Goal: Information Seeking & Learning: Learn about a topic

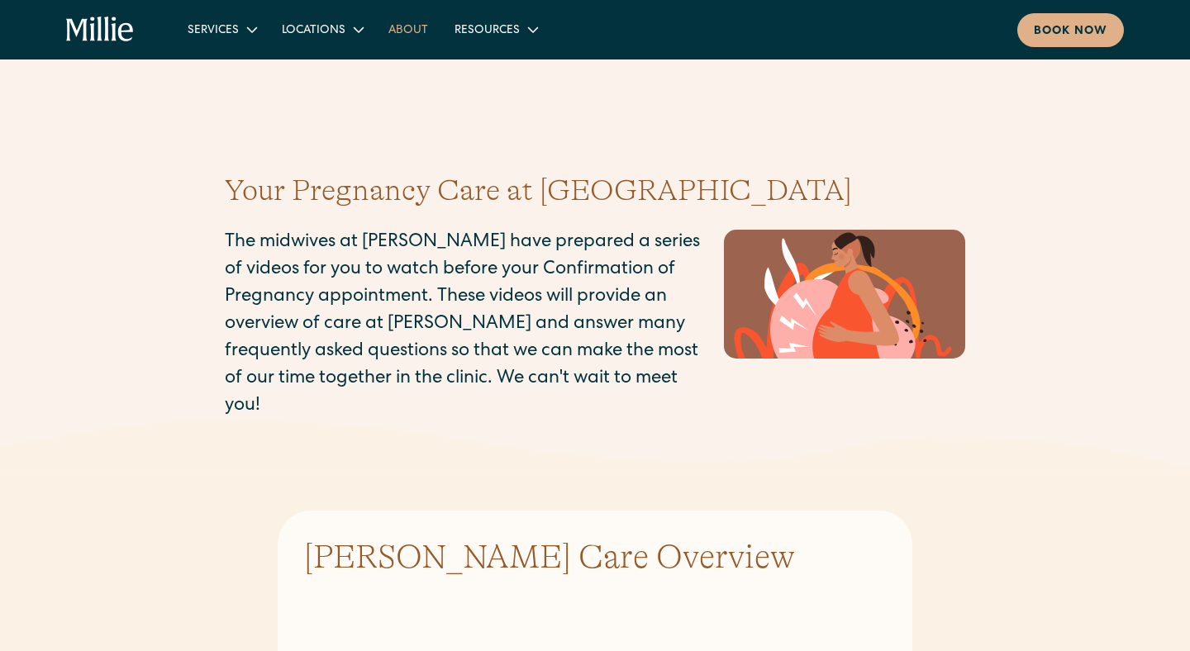
click at [407, 26] on link "About" at bounding box center [408, 29] width 66 height 27
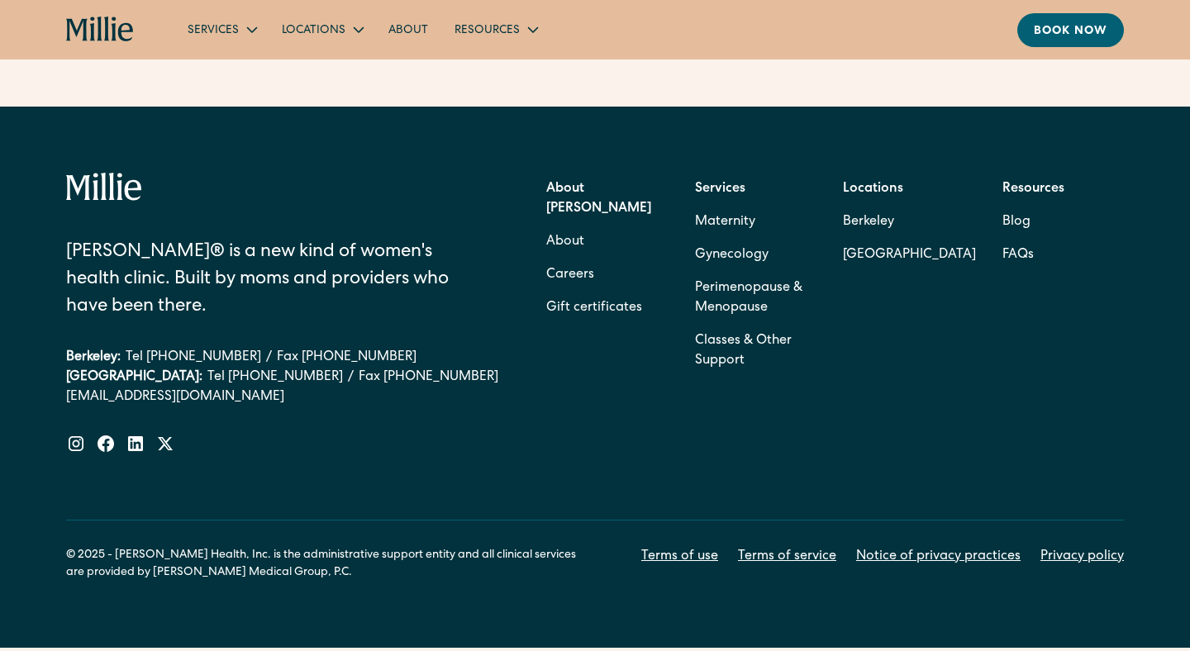
scroll to position [5367, 0]
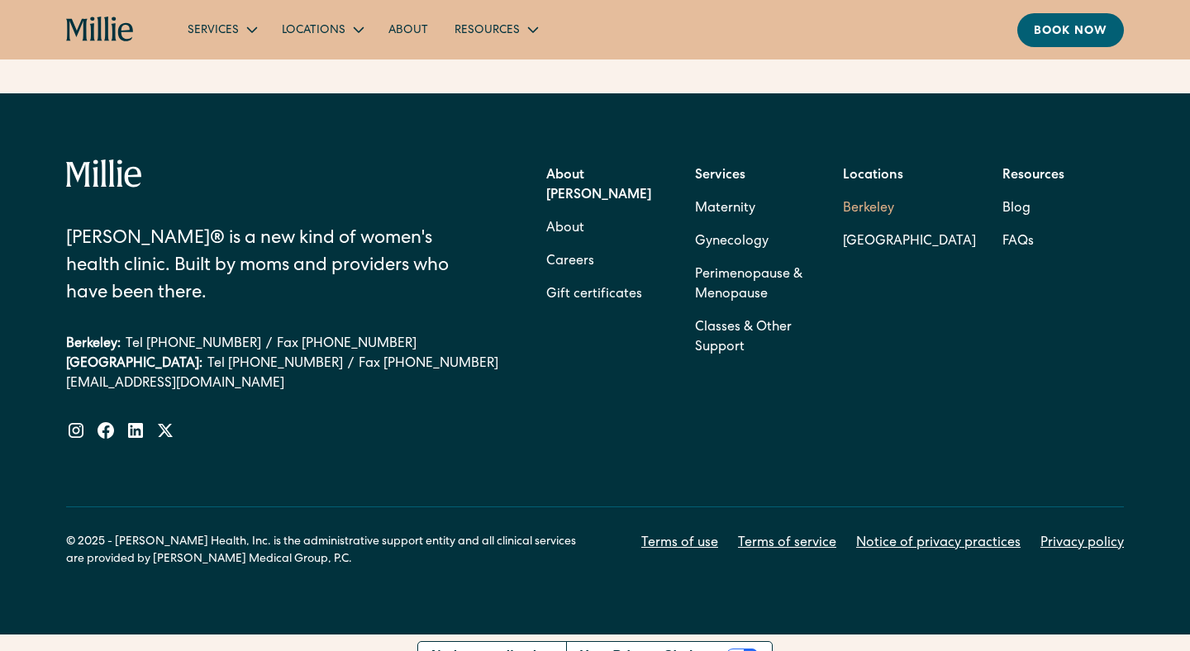
click at [871, 193] on link "Berkeley" at bounding box center [909, 209] width 133 height 33
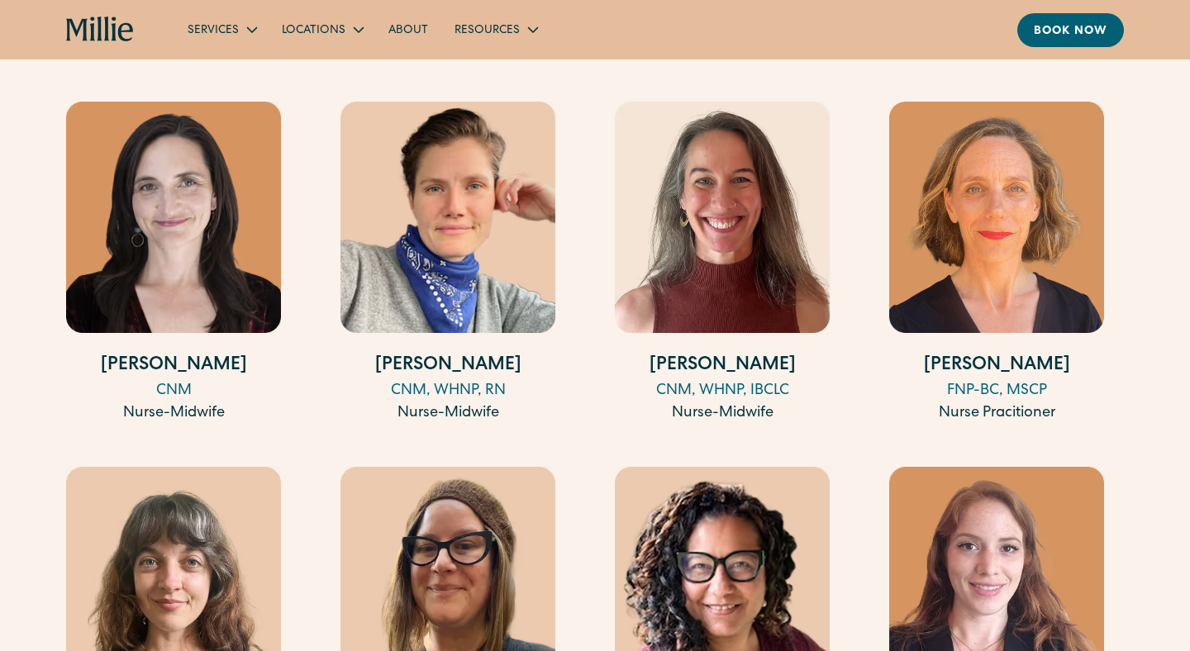
scroll to position [2057, 0]
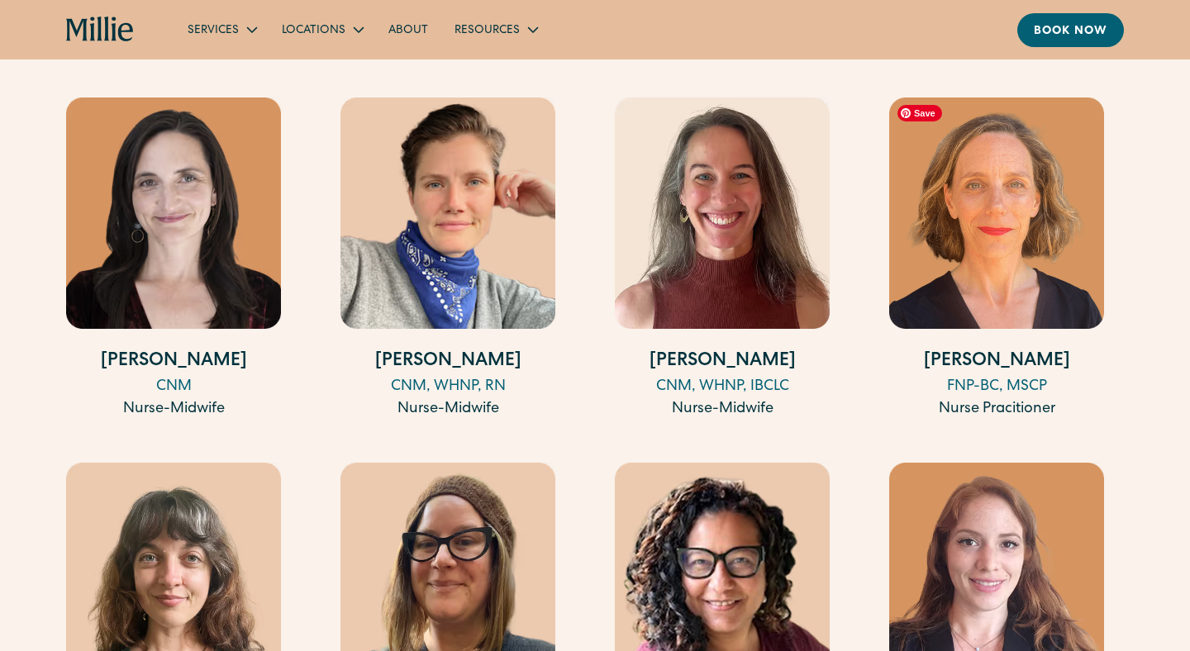
click at [994, 256] on img at bounding box center [996, 213] width 215 height 231
click at [732, 201] on img at bounding box center [722, 213] width 215 height 231
click at [461, 216] on img at bounding box center [447, 213] width 215 height 231
click at [222, 201] on img at bounding box center [173, 213] width 215 height 231
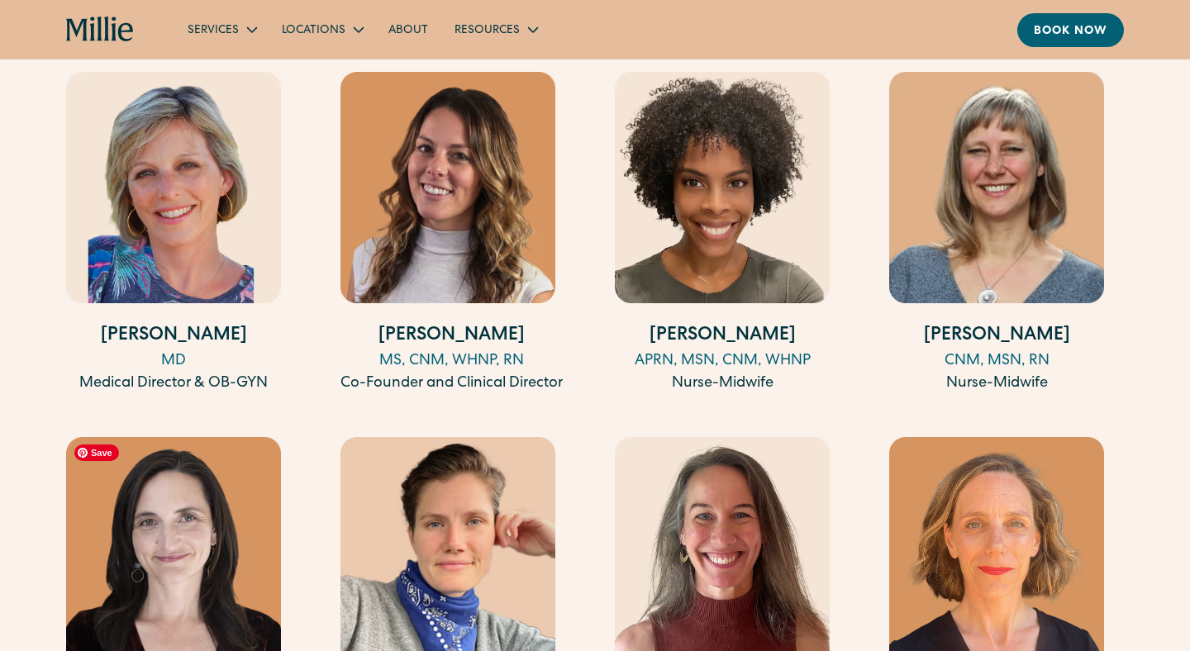
scroll to position [1584, 0]
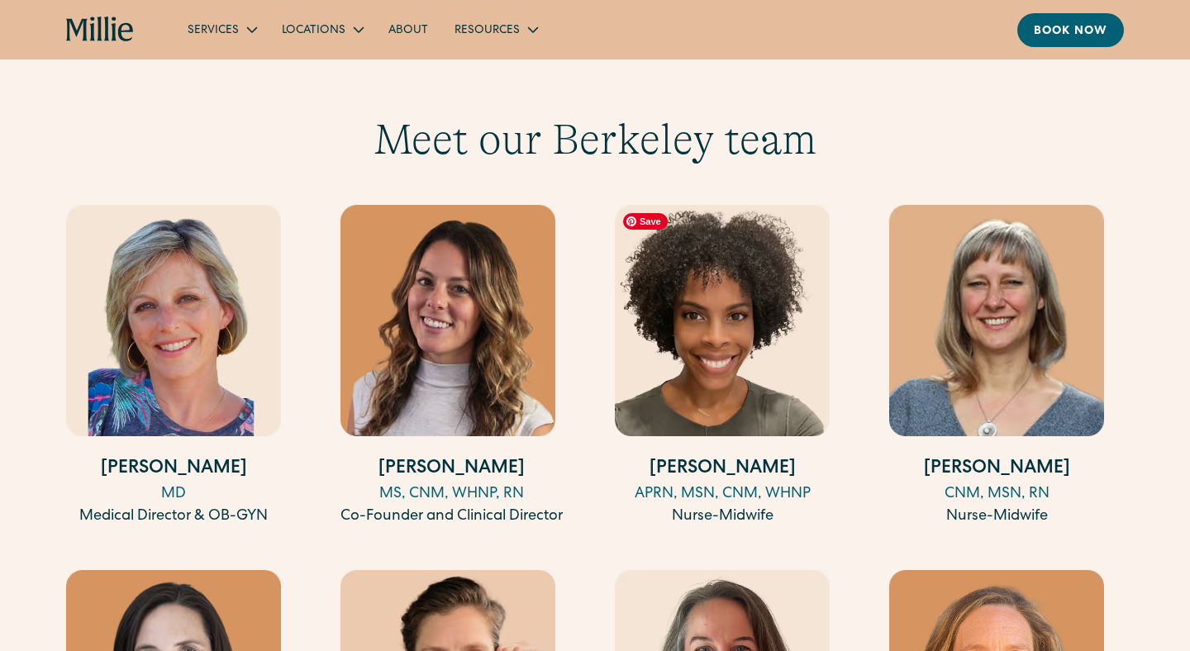
click at [695, 333] on img at bounding box center [722, 320] width 215 height 231
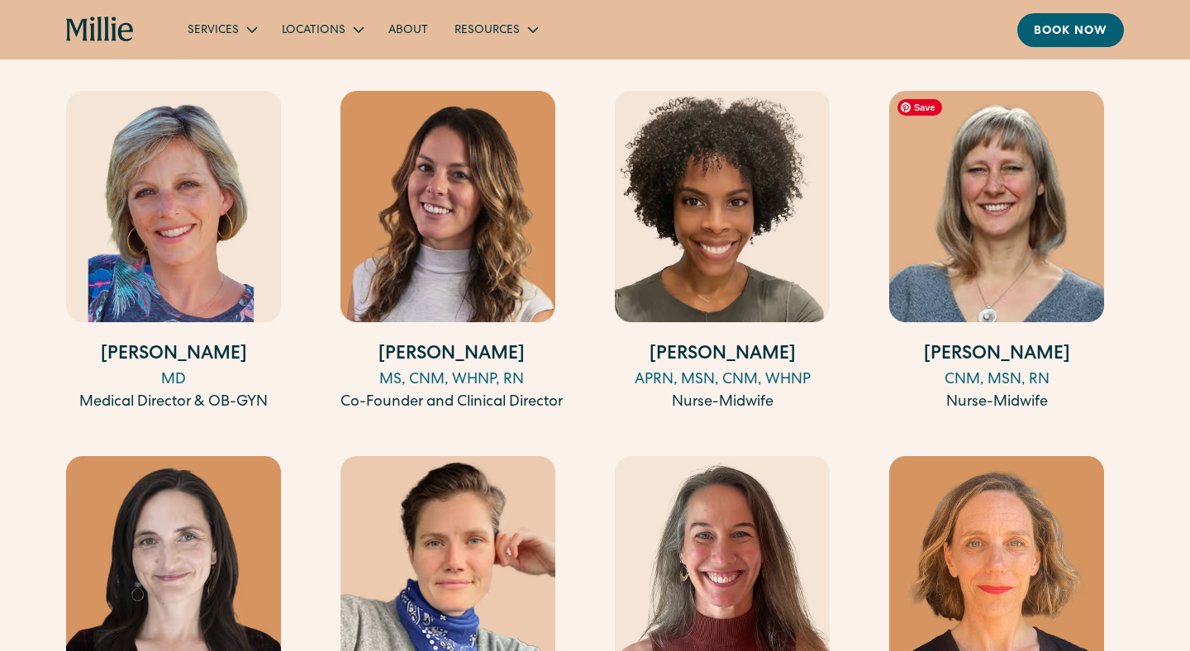
click at [993, 189] on img at bounding box center [996, 206] width 215 height 231
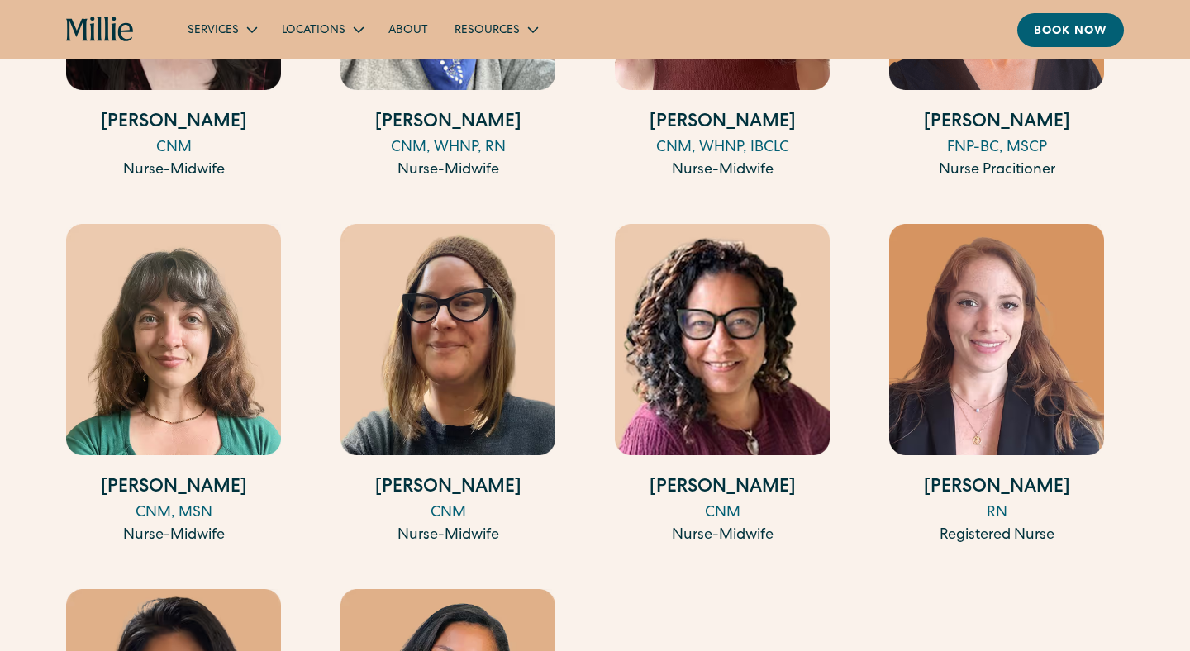
scroll to position [2297, 0]
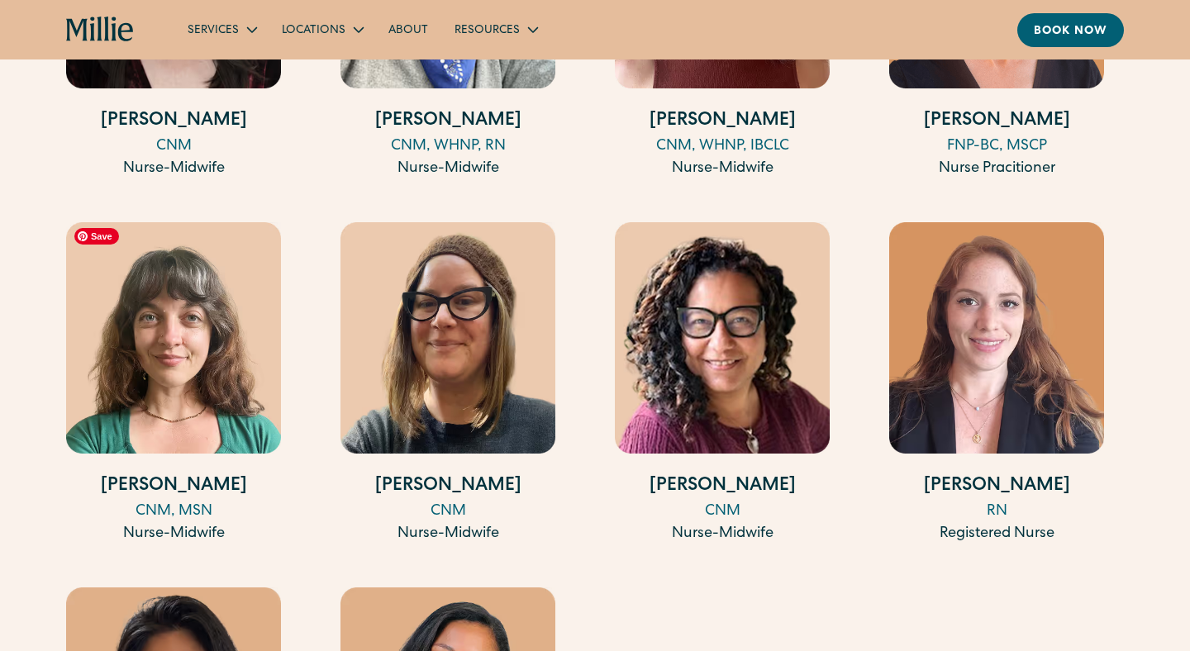
click at [219, 324] on img at bounding box center [173, 337] width 215 height 231
click at [452, 332] on img at bounding box center [447, 337] width 215 height 231
click at [713, 347] on img at bounding box center [722, 337] width 215 height 231
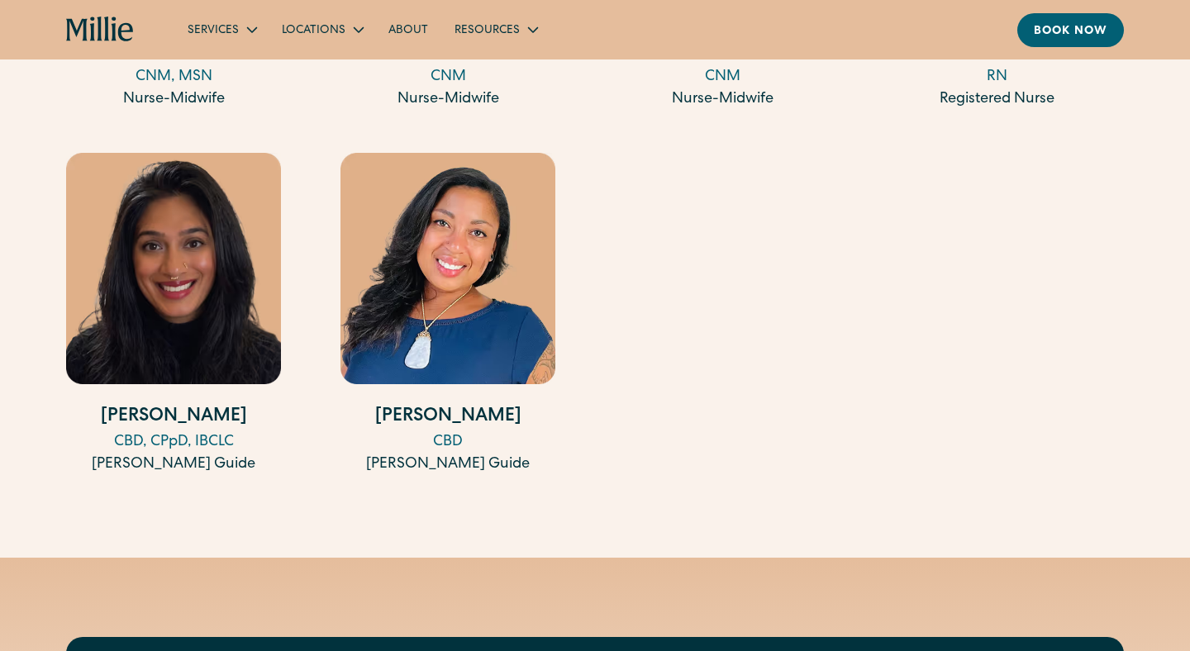
scroll to position [2731, 0]
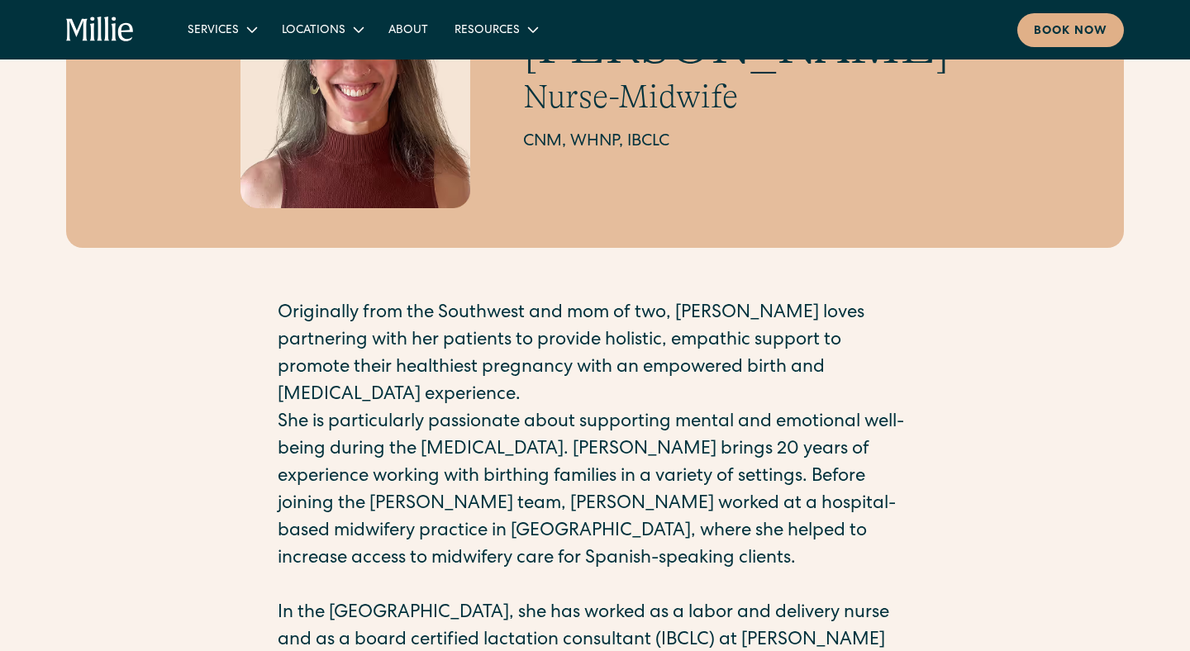
scroll to position [145, 0]
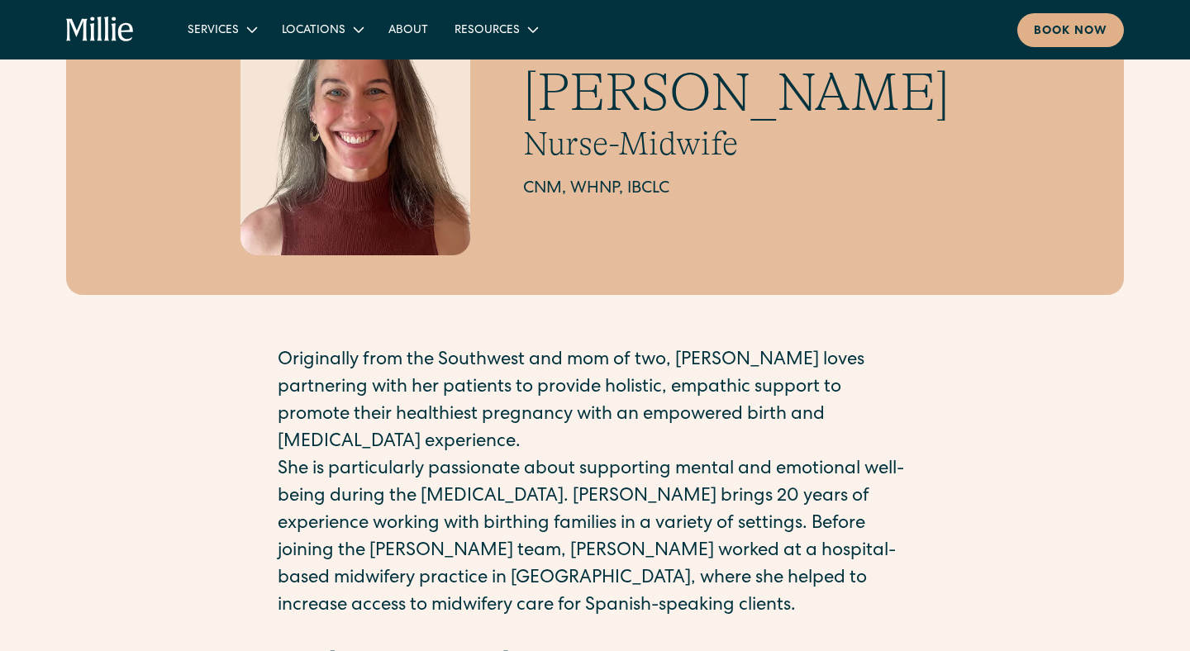
click at [669, 185] on h2 "CNM, WHNP, IBCLC" at bounding box center [736, 189] width 426 height 25
copy h2 "CNM, WHNP, IBCLC"
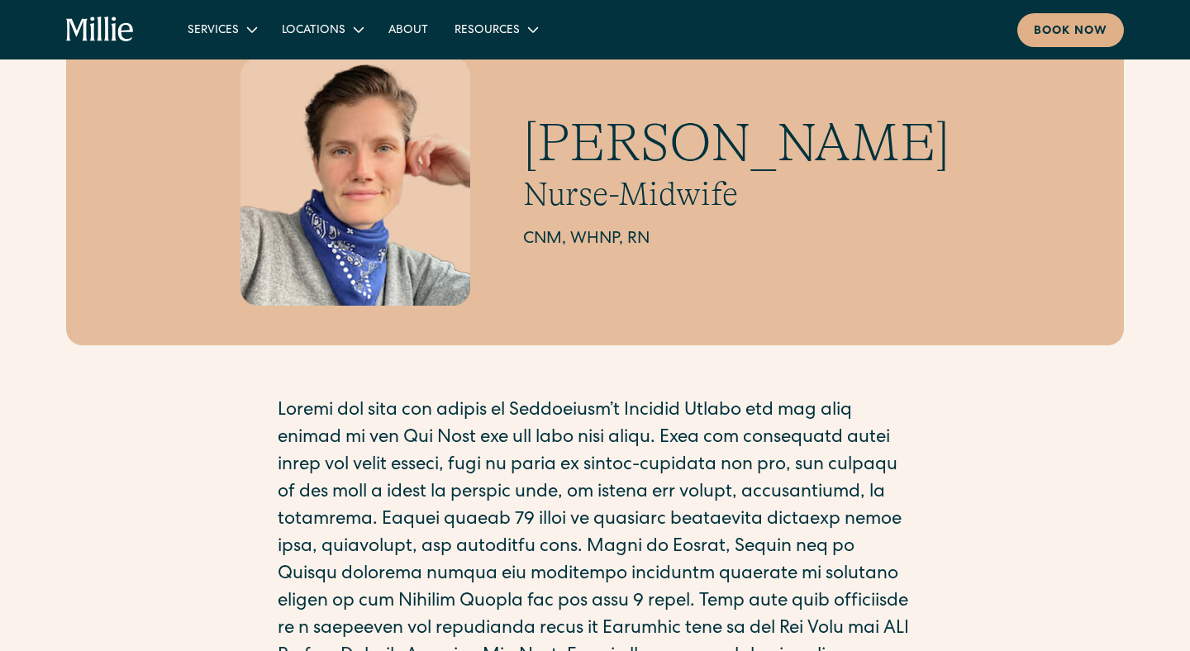
scroll to position [155, 0]
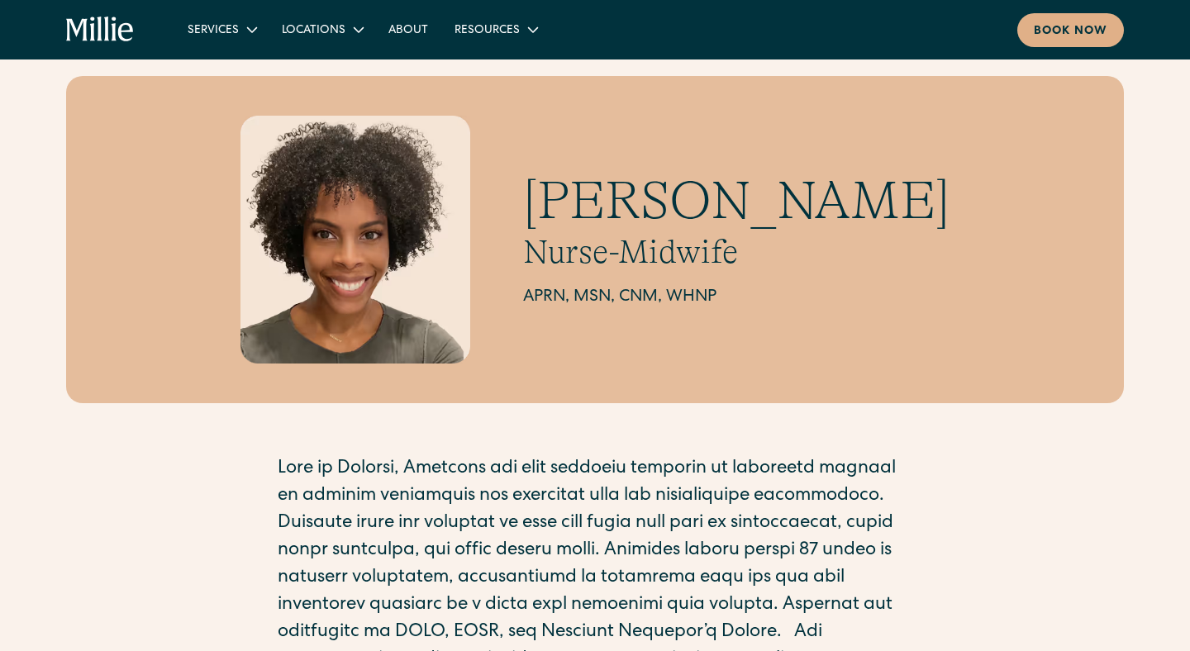
scroll to position [12, 0]
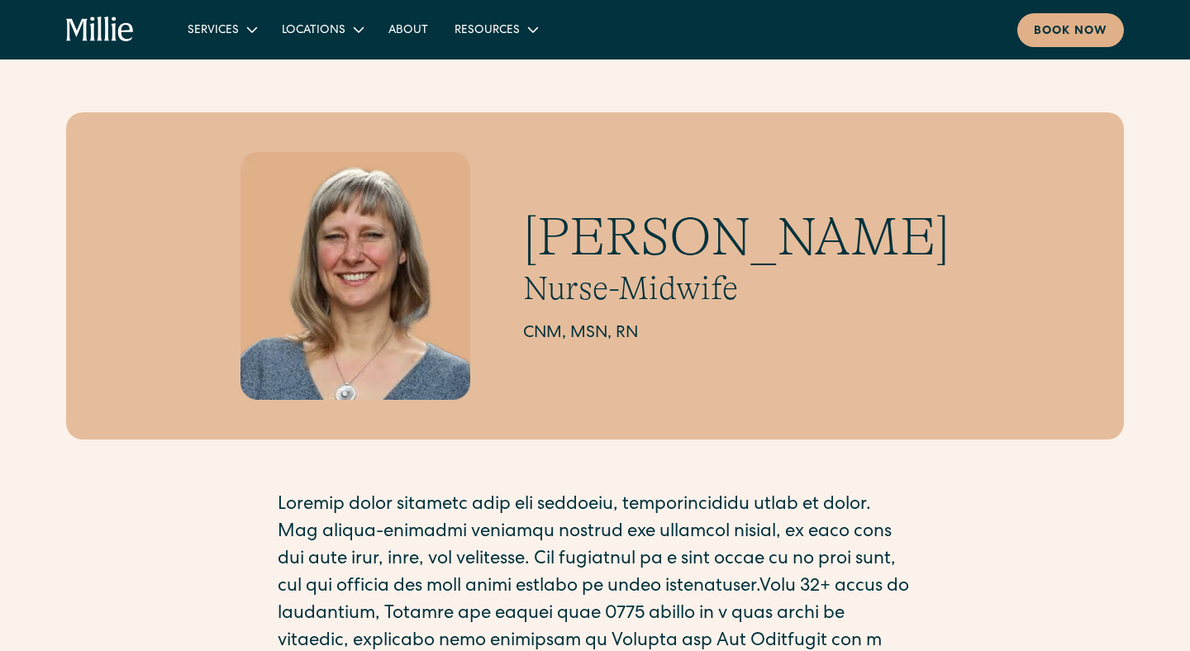
click at [660, 326] on h2 "CNM, MSN, RN" at bounding box center [736, 333] width 426 height 25
copy h2 "CNM, MSN, RN"
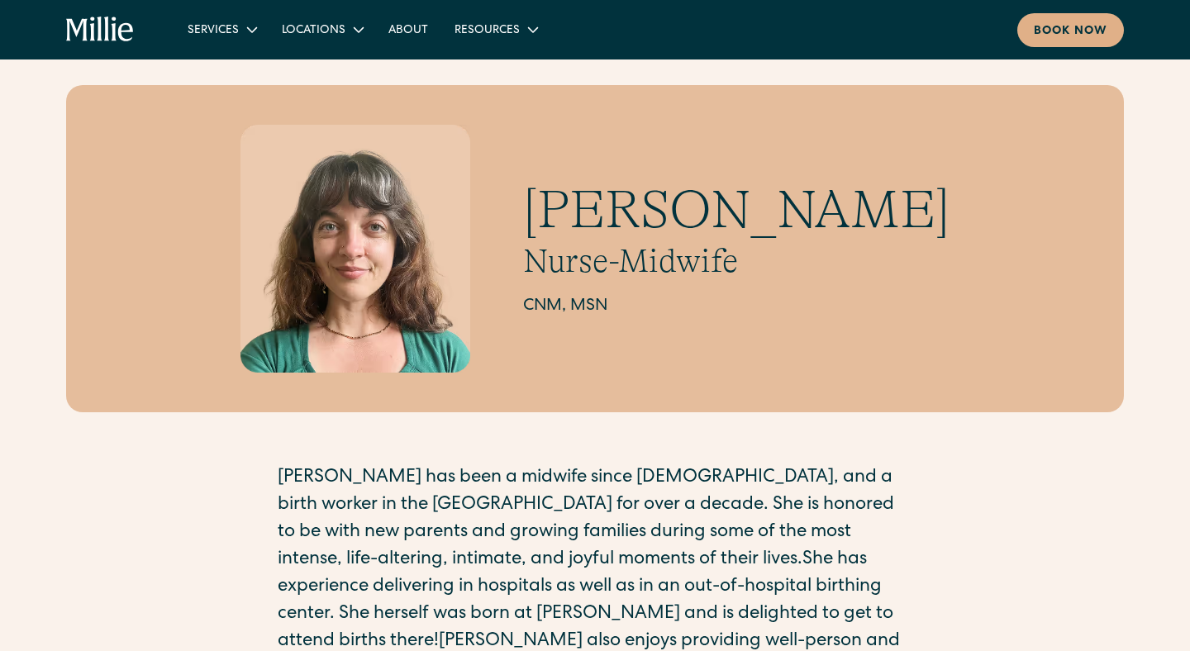
scroll to position [33, 0]
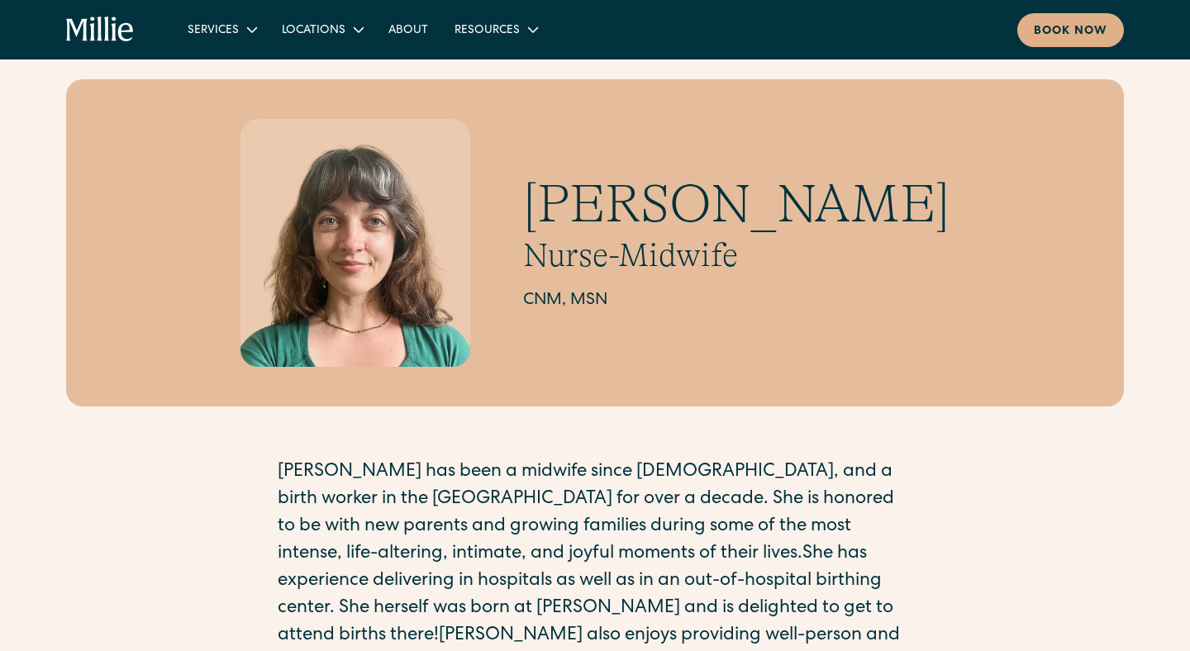
click at [786, 204] on h1 "[PERSON_NAME]" at bounding box center [736, 205] width 426 height 64
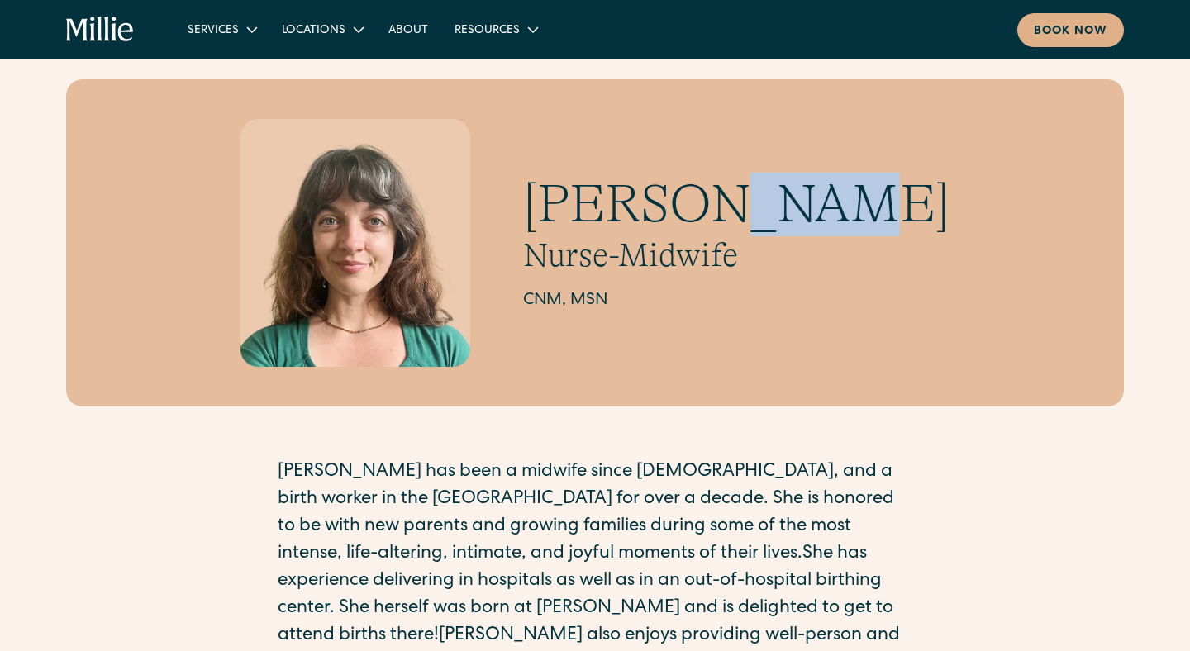
click at [786, 204] on h1 "Hannah Kopp-Yates" at bounding box center [736, 205] width 426 height 64
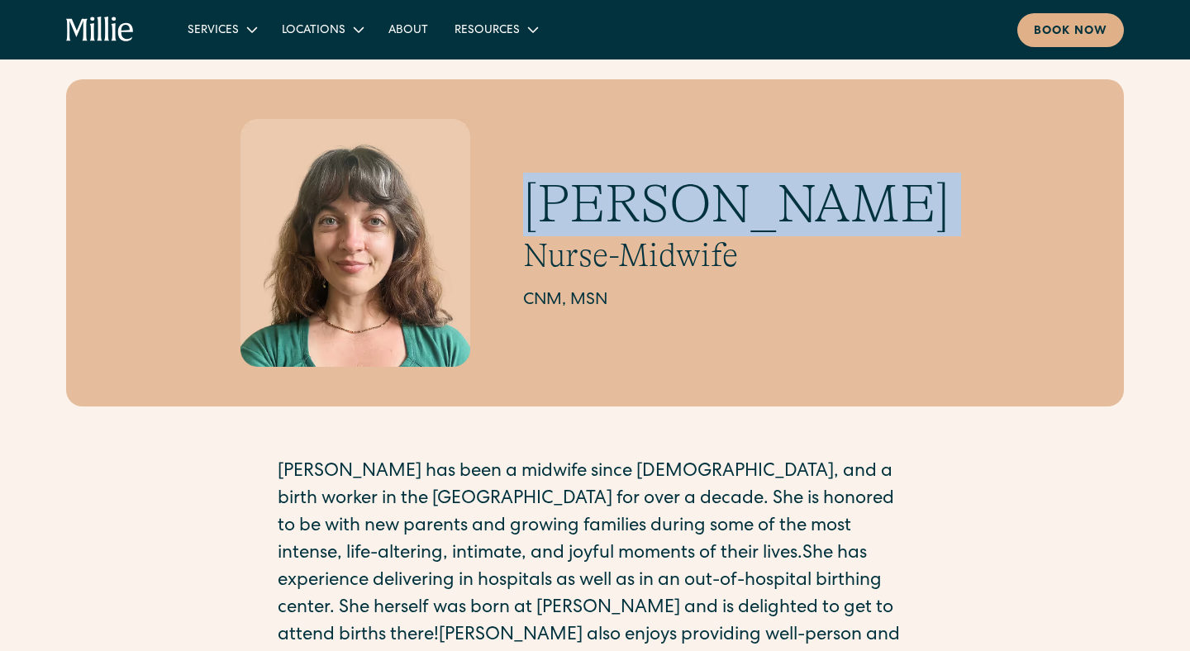
click at [786, 204] on h1 "Hannah Kopp-Yates" at bounding box center [736, 205] width 426 height 64
copy h1 "Hannah Kopp-Yates"
